Goal: Find specific page/section

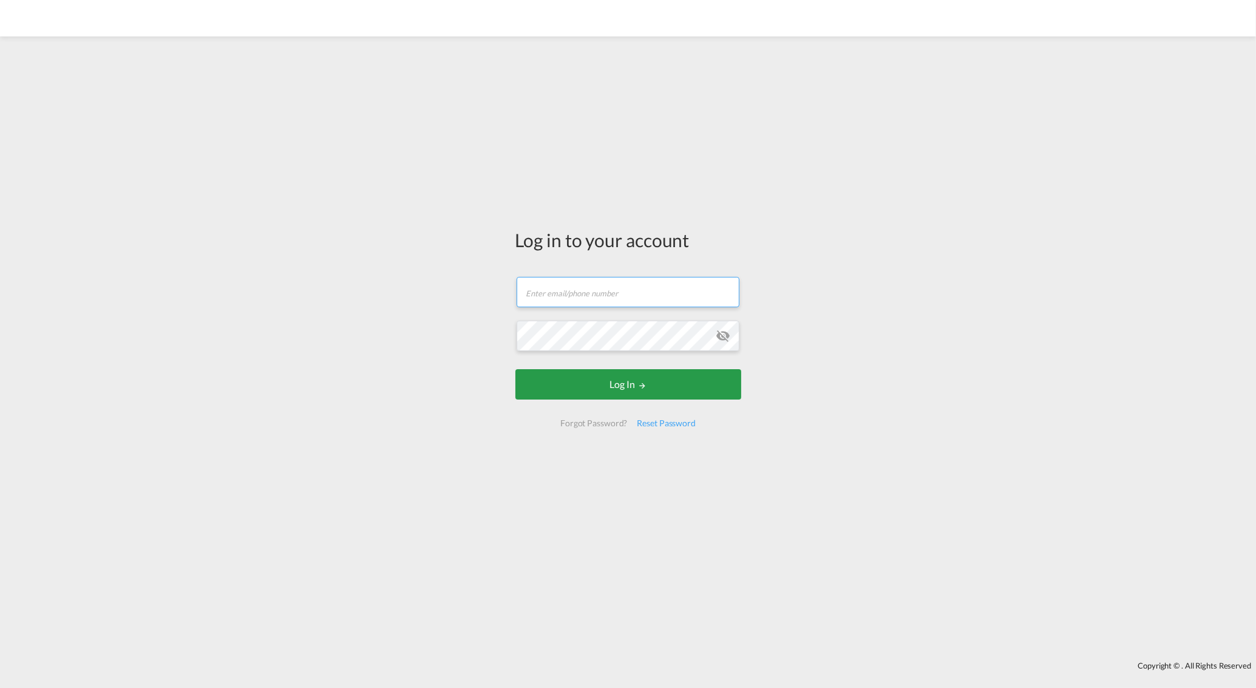
click at [538, 291] on input "text" at bounding box center [628, 292] width 223 height 30
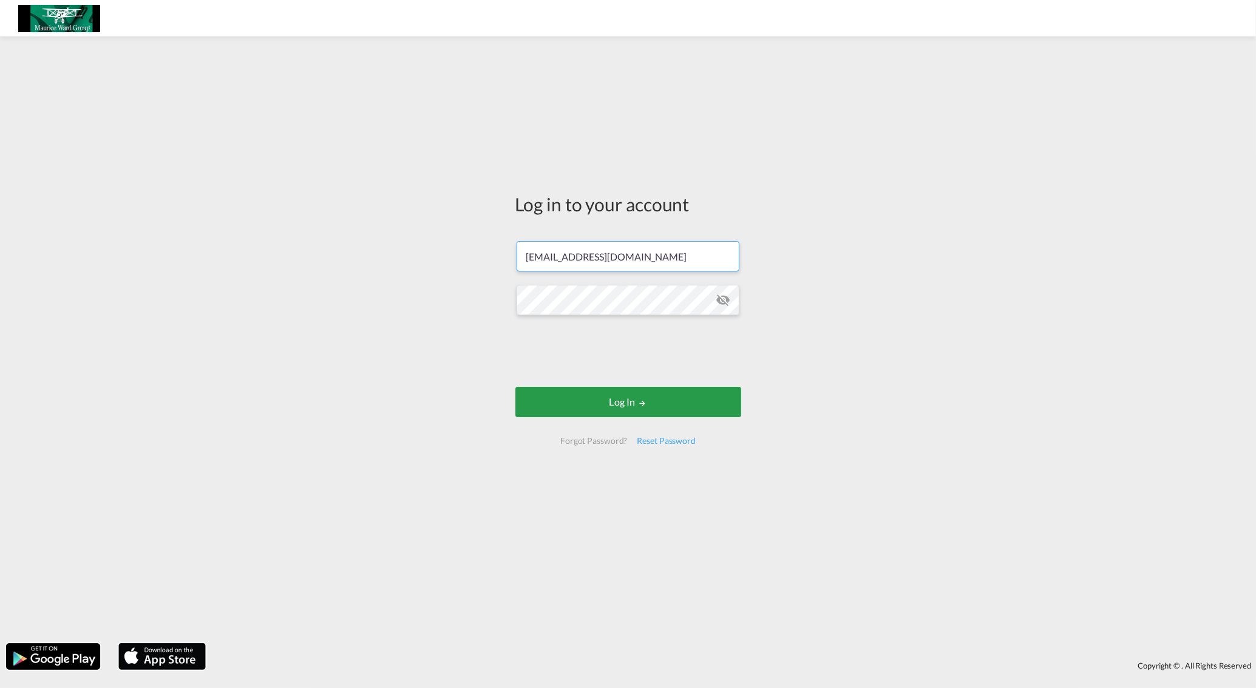
type input "sweden@mauriceward.com"
click at [610, 400] on button "Log In" at bounding box center [628, 402] width 226 height 30
